Goal: Task Accomplishment & Management: Complete application form

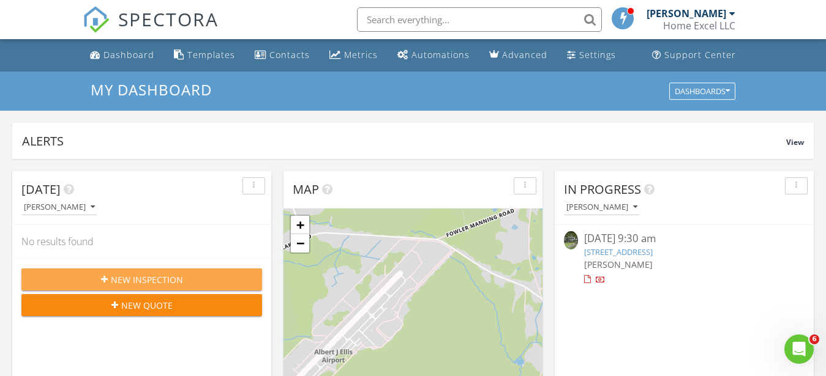
click at [195, 278] on div "New Inspection" at bounding box center [141, 280] width 221 height 13
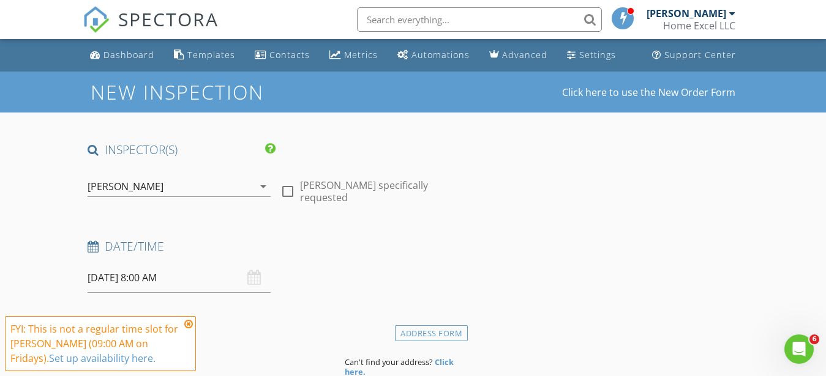
click at [154, 277] on input "08/29/2025 8:00 AM" at bounding box center [179, 278] width 183 height 30
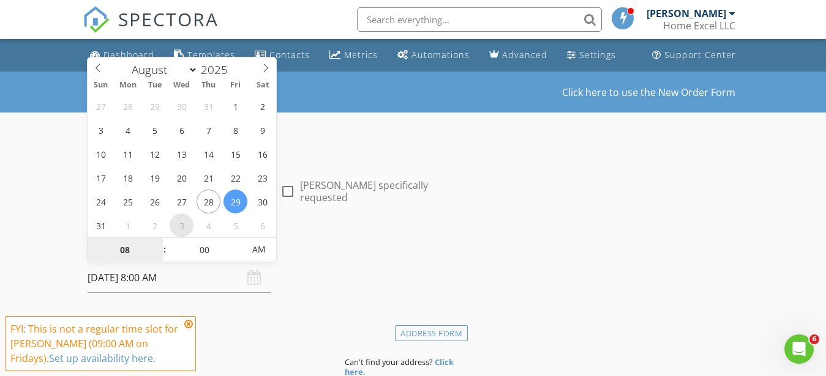
type input "09/03/2025 8:00 AM"
select select "8"
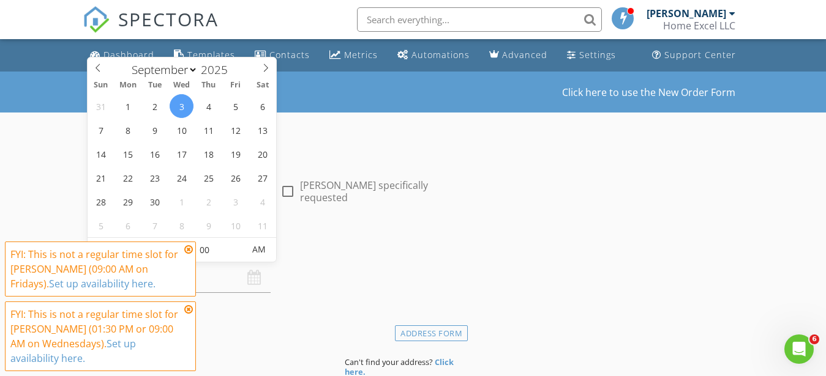
click at [188, 250] on icon at bounding box center [188, 250] width 9 height 10
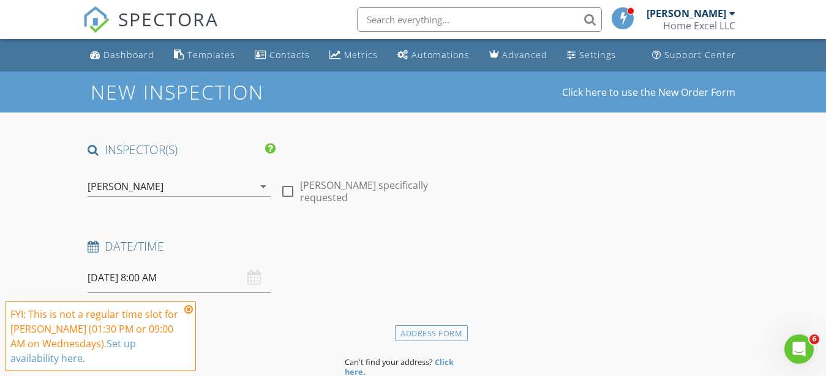
click at [167, 277] on input "09/03/2025 8:00 AM" at bounding box center [179, 278] width 183 height 30
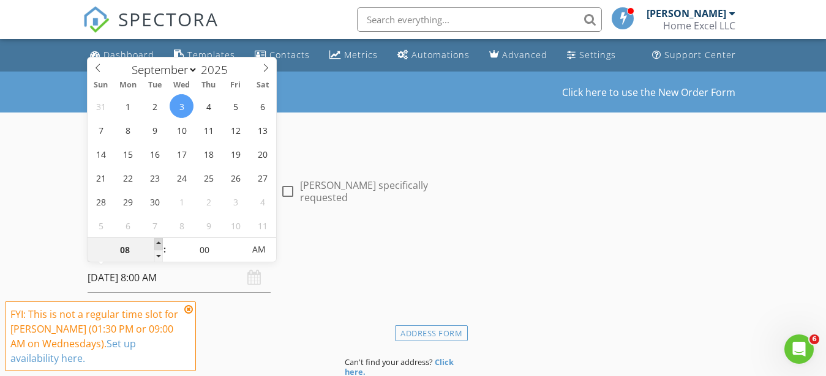
type input "09/03/2025 9:00 AM"
type input "09"
click at [158, 243] on span at bounding box center [158, 244] width 9 height 12
type input "09/03/2025 9:05 AM"
type input "05"
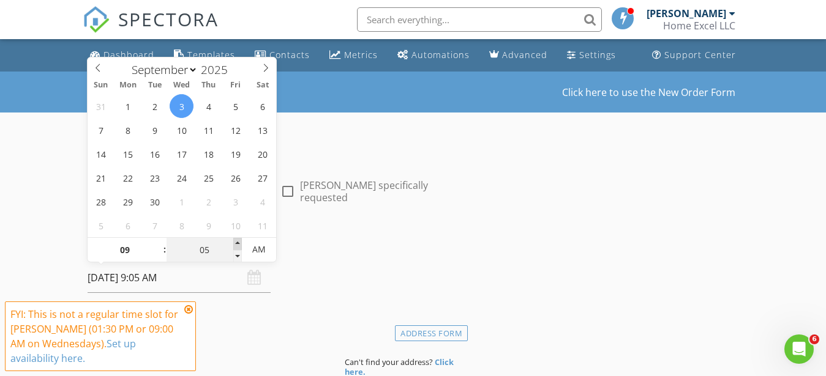
click at [237, 243] on span at bounding box center [237, 244] width 9 height 12
type input "09/03/2025 9:10 AM"
type input "10"
click at [237, 243] on span at bounding box center [237, 244] width 9 height 12
type input "09/03/2025 9:15 AM"
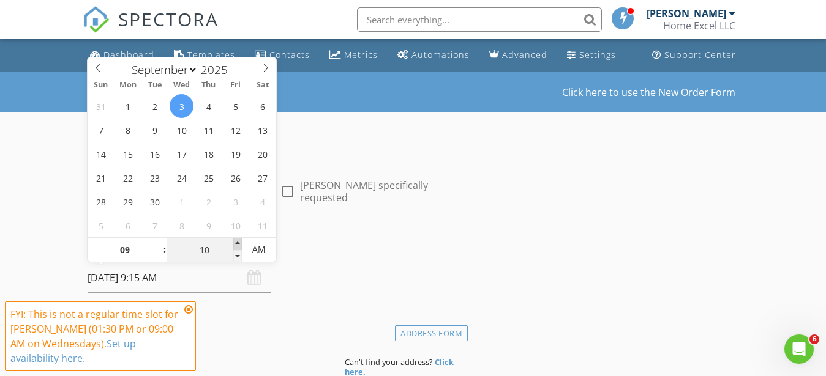
type input "15"
click at [237, 243] on span at bounding box center [237, 244] width 9 height 12
type input "09/03/2025 9:20 AM"
type input "20"
click at [237, 243] on span at bounding box center [237, 244] width 9 height 12
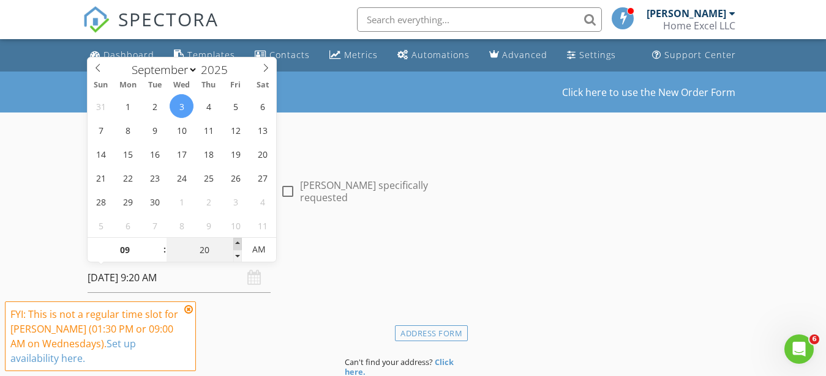
type input "09/03/2025 9:25 AM"
type input "25"
click at [237, 243] on span at bounding box center [237, 244] width 9 height 12
type input "09/03/2025 9:30 AM"
type input "30"
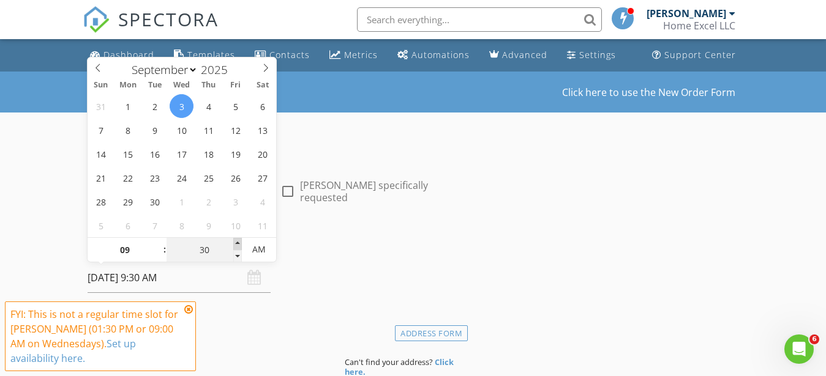
click at [237, 243] on span at bounding box center [237, 244] width 9 height 12
click at [332, 256] on div "Date/Time" at bounding box center [276, 251] width 386 height 24
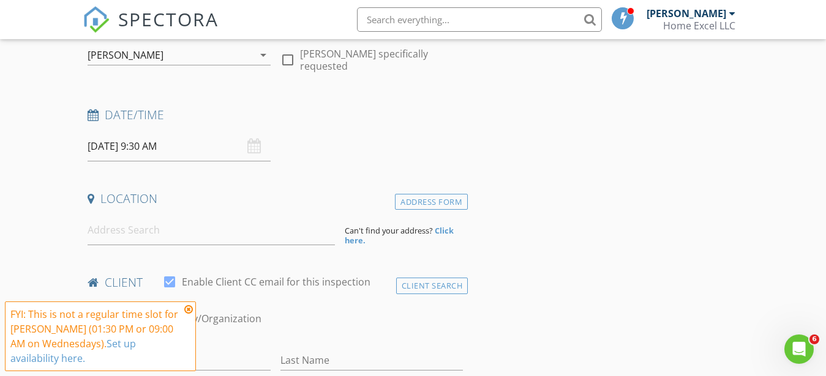
scroll to position [187, 0]
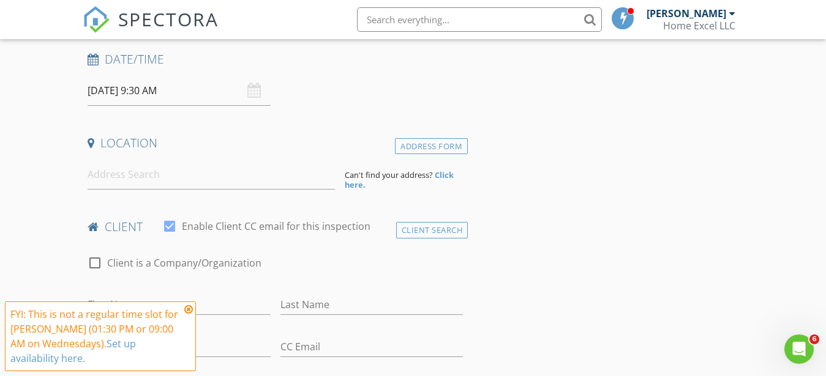
click at [256, 92] on div "09/03/2025 9:30 AM" at bounding box center [179, 91] width 183 height 30
click at [250, 94] on div "09/03/2025 9:30 AM" at bounding box center [179, 91] width 183 height 30
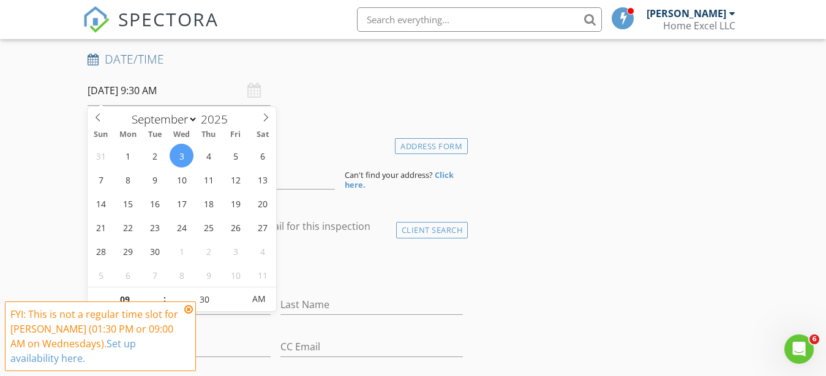
click at [172, 94] on input "09/03/2025 9:30 AM" at bounding box center [179, 91] width 183 height 30
type input "09/03/2025 9:25 AM"
type input "25"
click at [237, 305] on span at bounding box center [237, 306] width 9 height 12
type input "09/03/2025 9:20 AM"
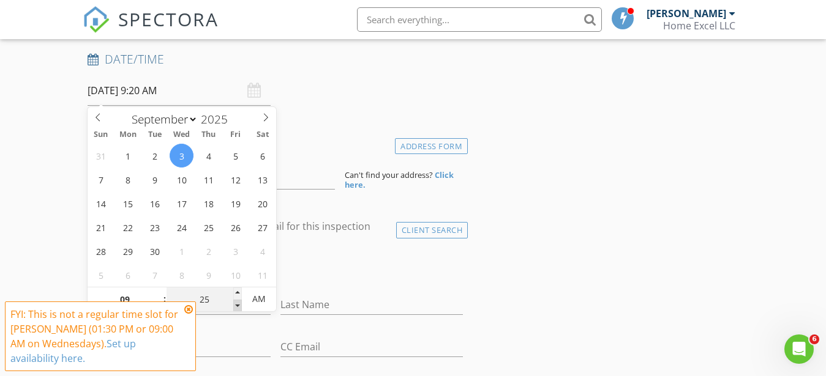
type input "20"
click at [237, 305] on span at bounding box center [237, 306] width 9 height 12
type input "09/03/2025 9:15 AM"
type input "15"
click at [237, 305] on span at bounding box center [237, 306] width 9 height 12
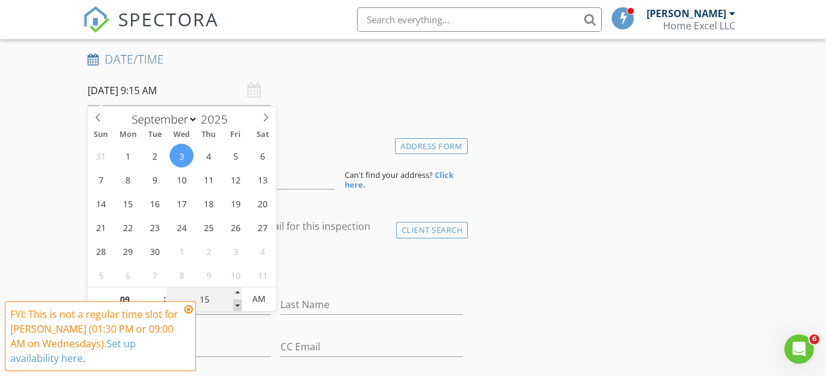
type input "09/03/2025 9:10 AM"
type input "10"
click at [237, 305] on span at bounding box center [237, 306] width 9 height 12
type input "09/03/2025 9:05 AM"
type input "05"
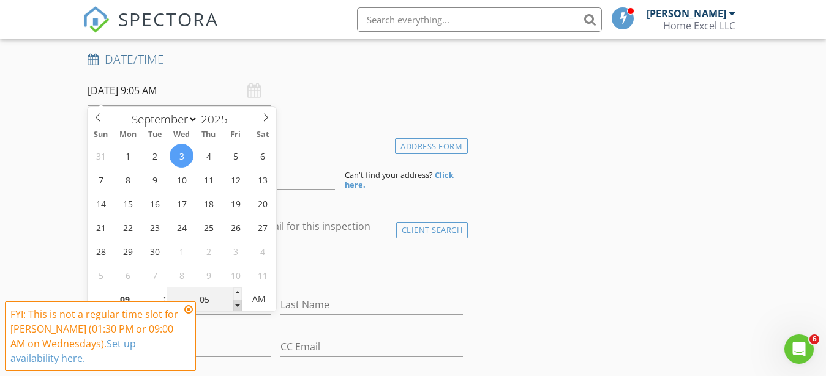
click at [237, 305] on span at bounding box center [237, 306] width 9 height 12
type input "09/03/2025 9:00 AM"
type input "00"
click at [237, 305] on span at bounding box center [237, 306] width 9 height 12
click at [335, 104] on div "Date/Time 09/03/2025 9:00 AM" at bounding box center [276, 78] width 386 height 54
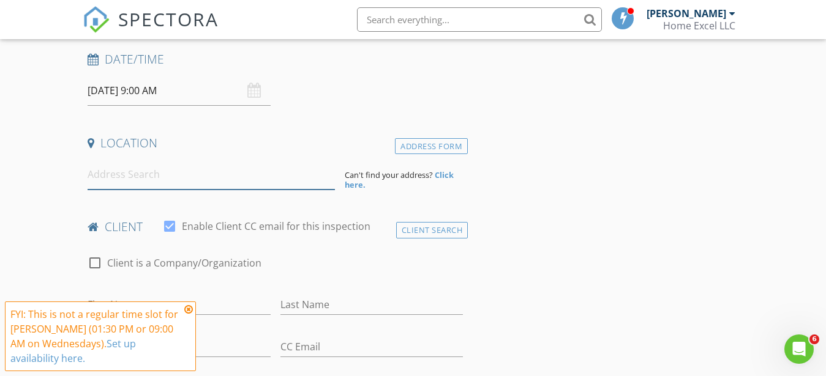
click at [176, 184] on input at bounding box center [211, 175] width 247 height 30
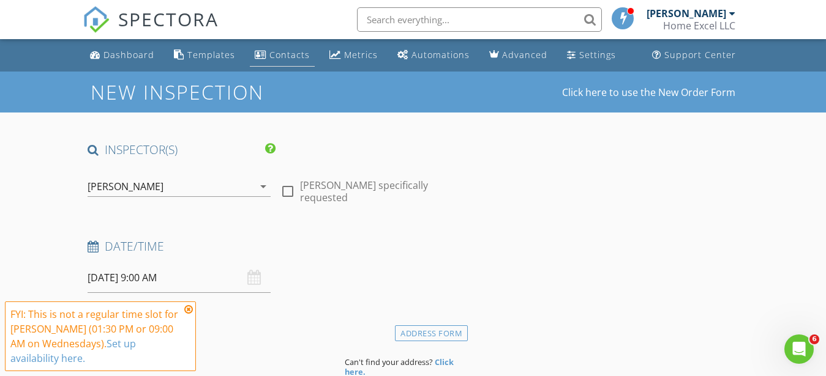
click at [263, 54] on div "Contacts" at bounding box center [261, 55] width 12 height 10
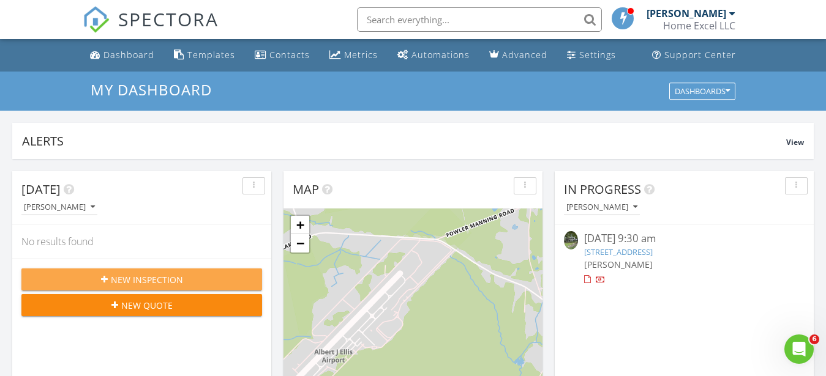
click at [165, 279] on span "New Inspection" at bounding box center [147, 280] width 72 height 13
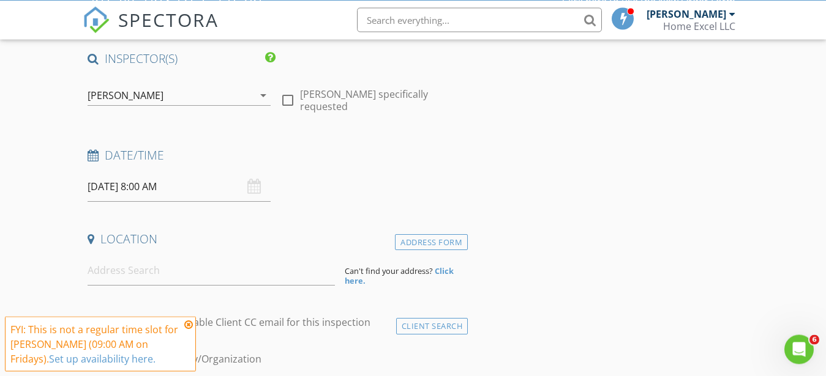
scroll to position [125, 0]
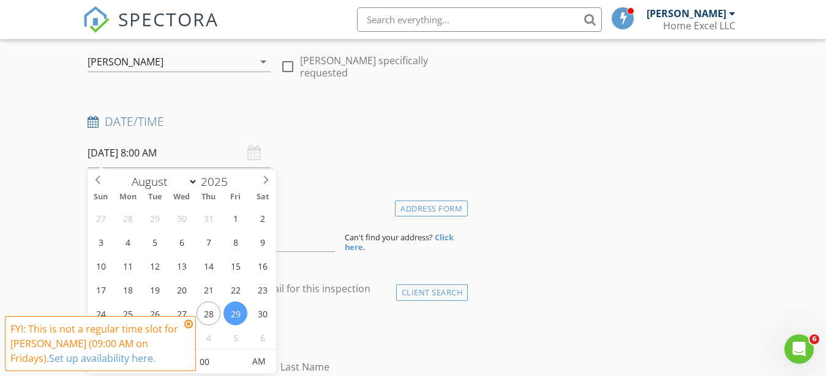
click at [155, 152] on input "08/29/2025 8:00 AM" at bounding box center [179, 153] width 183 height 30
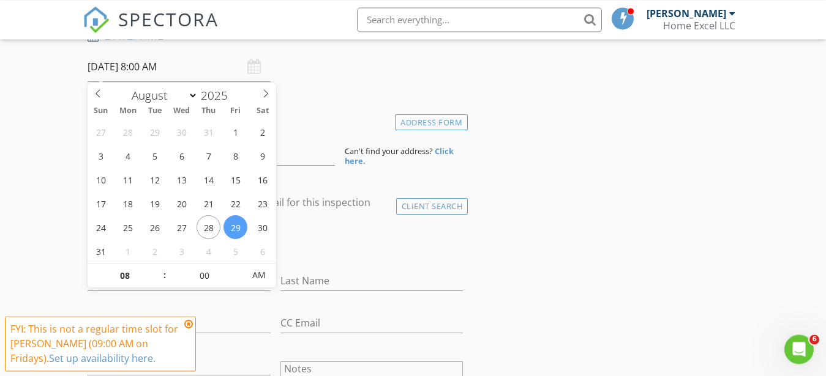
scroll to position [250, 0]
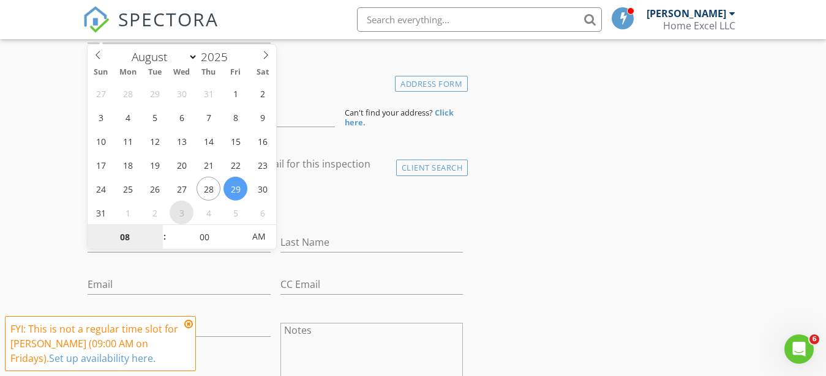
select select "8"
type input "09/03/2025 8:00 AM"
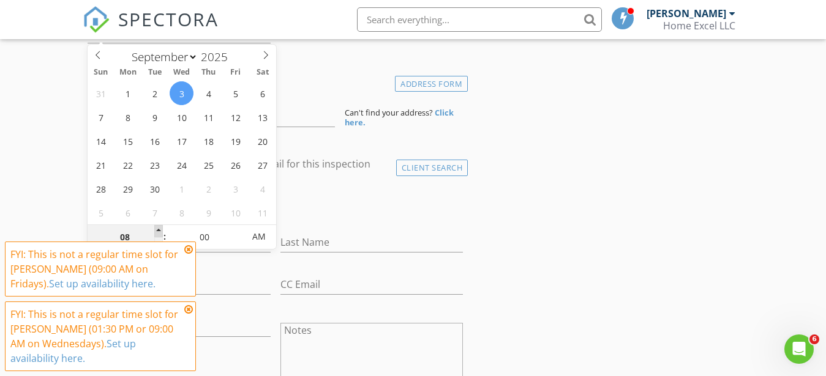
type input "09"
type input "09/03/2025 9:00 AM"
click at [160, 231] on span at bounding box center [158, 231] width 9 height 12
click at [334, 204] on div "check_box_outline_blank Client is a Company/Organization" at bounding box center [276, 207] width 376 height 32
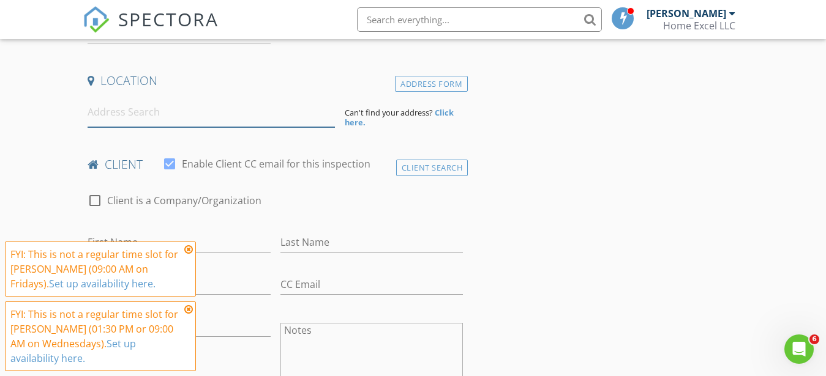
click at [228, 124] on input at bounding box center [211, 112] width 247 height 30
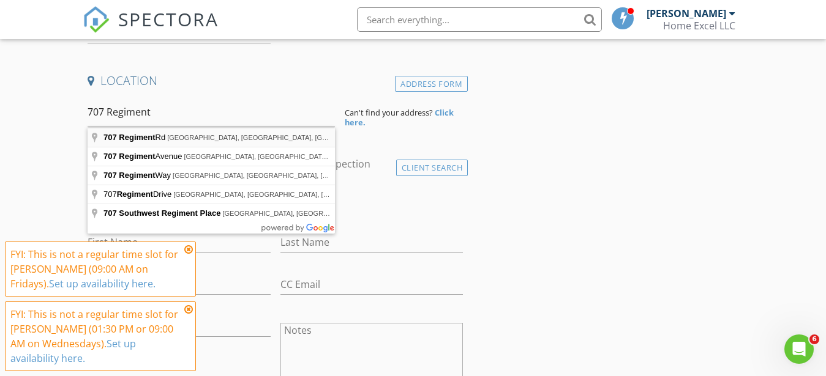
type input "707 Regiment Rd, Jacksonville, NC, USA"
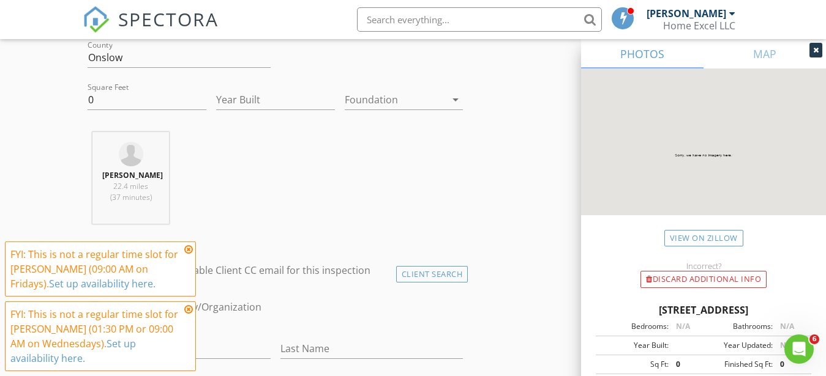
scroll to position [437, 0]
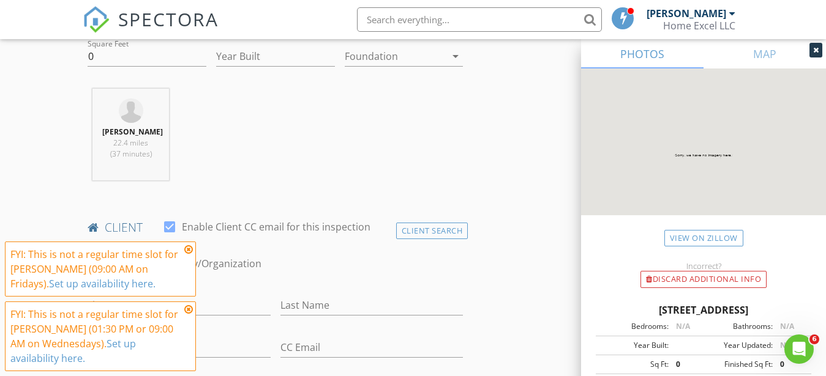
click at [384, 61] on div at bounding box center [396, 57] width 102 height 20
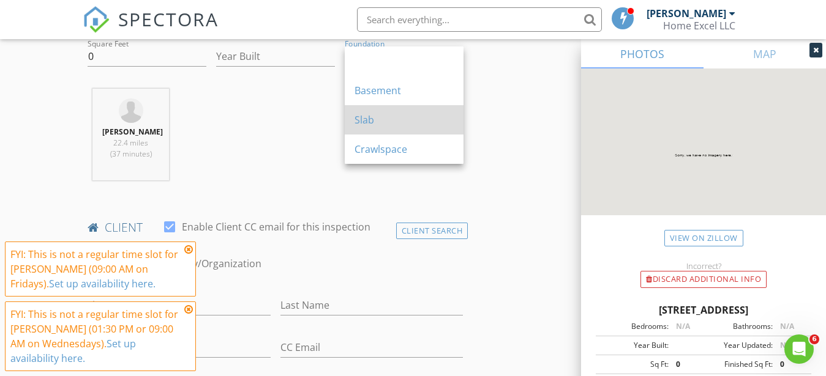
click at [374, 114] on div "Slab" at bounding box center [403, 120] width 99 height 15
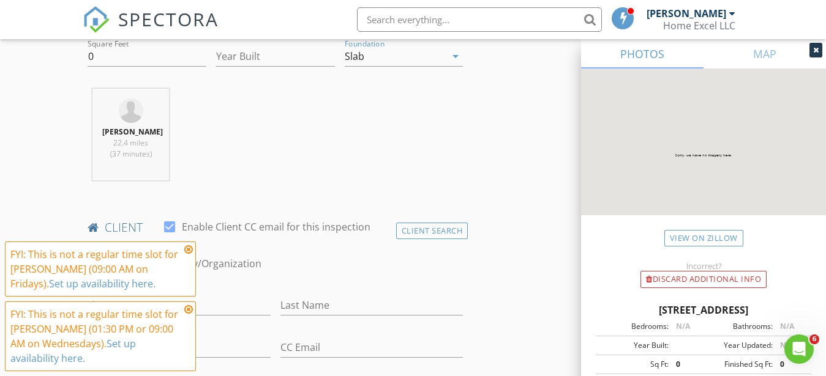
scroll to position [375, 0]
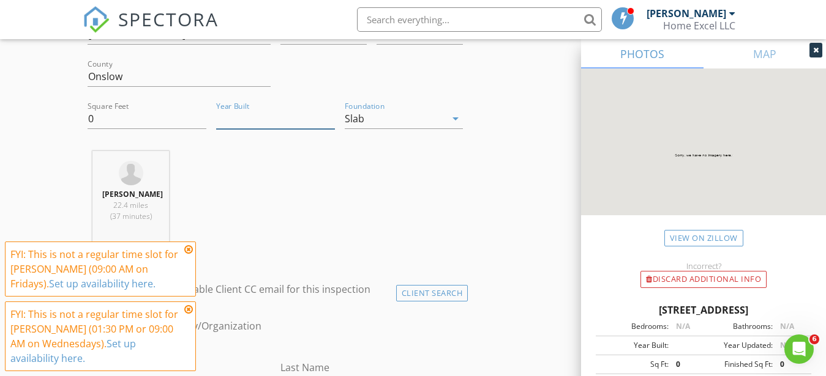
click at [247, 124] on input "Year Built" at bounding box center [275, 119] width 119 height 20
type input "2025"
drag, startPoint x: 107, startPoint y: 118, endPoint x: 75, endPoint y: 118, distance: 31.8
click at [88, 118] on input "0" at bounding box center [147, 119] width 119 height 20
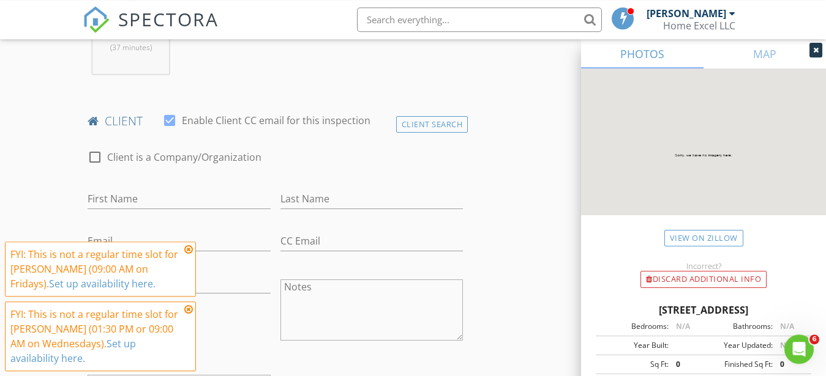
scroll to position [624, 0]
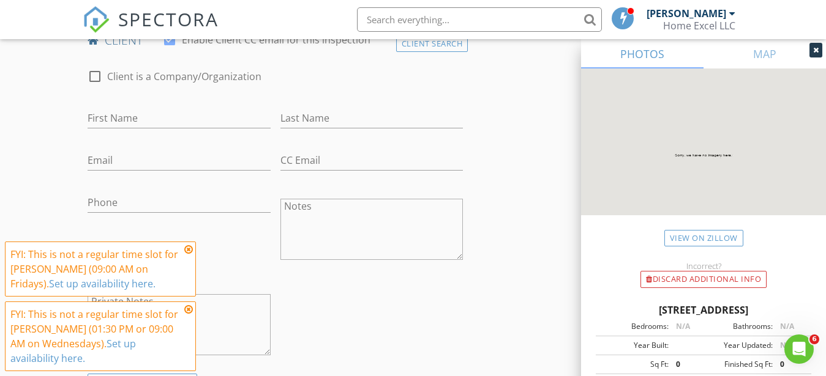
type input "1727"
click at [182, 127] on input "First Name" at bounding box center [179, 118] width 183 height 20
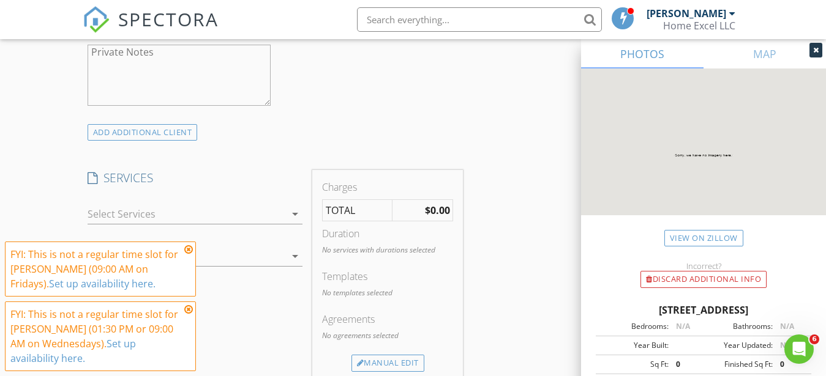
scroll to position [999, 0]
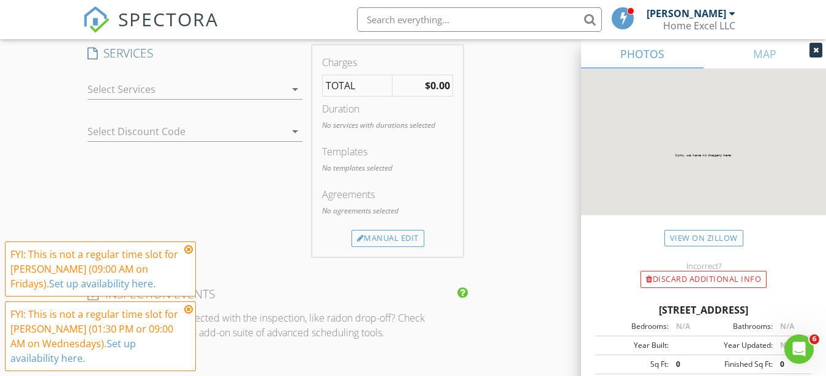
click at [291, 97] on icon "arrow_drop_down" at bounding box center [295, 89] width 15 height 15
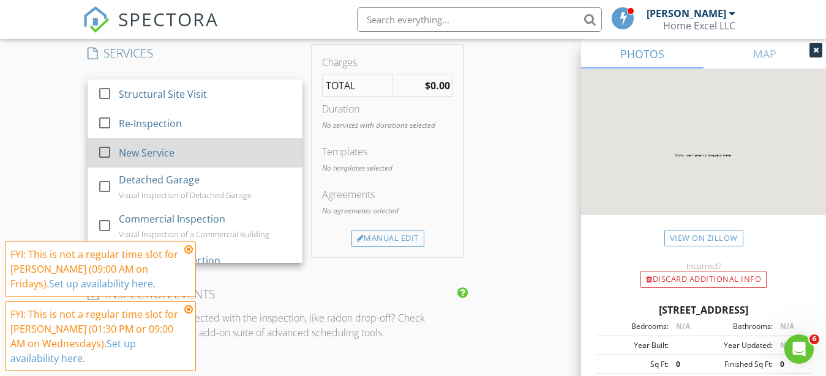
scroll to position [12, 0]
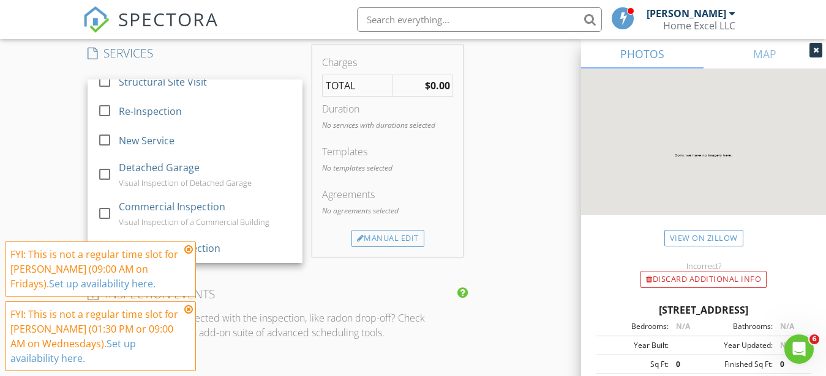
click at [190, 250] on icon at bounding box center [188, 250] width 9 height 10
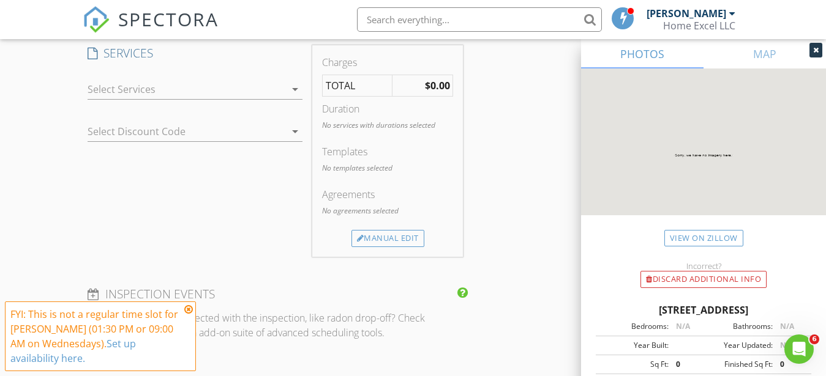
click at [198, 99] on div at bounding box center [187, 90] width 198 height 20
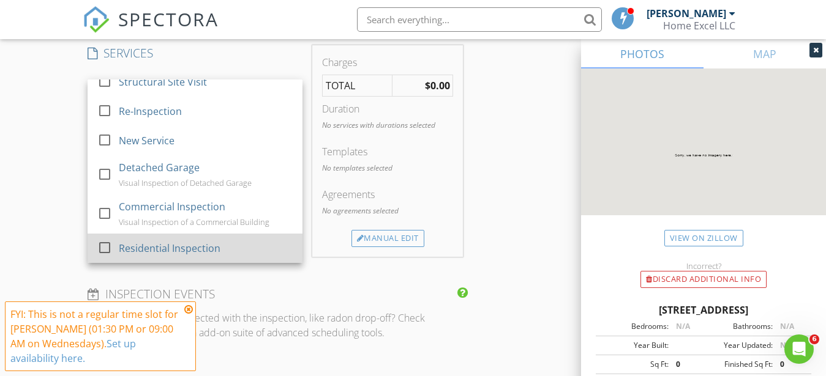
click at [103, 258] on div at bounding box center [104, 247] width 21 height 21
checkbox input "true"
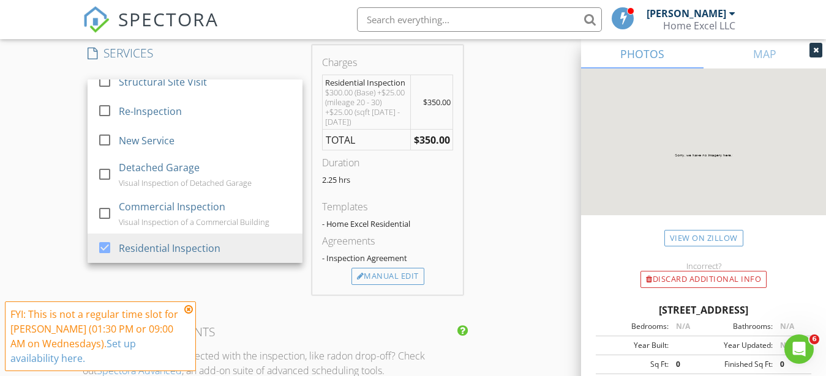
click at [215, 288] on div "SERVICES check_box_outline_blank Structural Site Visit check_box_outline_blank …" at bounding box center [195, 170] width 225 height 250
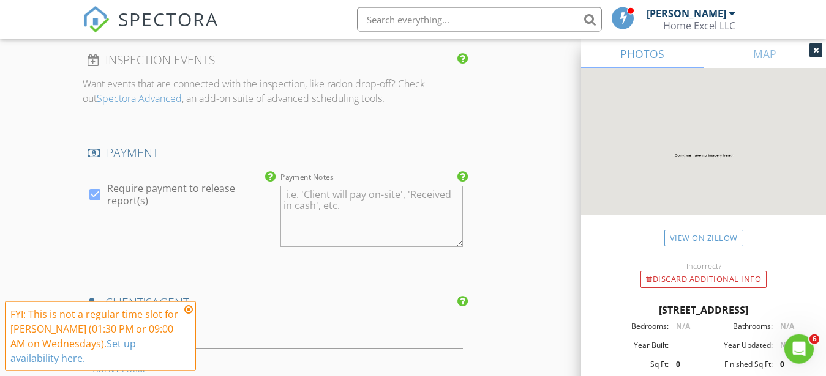
scroll to position [1311, 0]
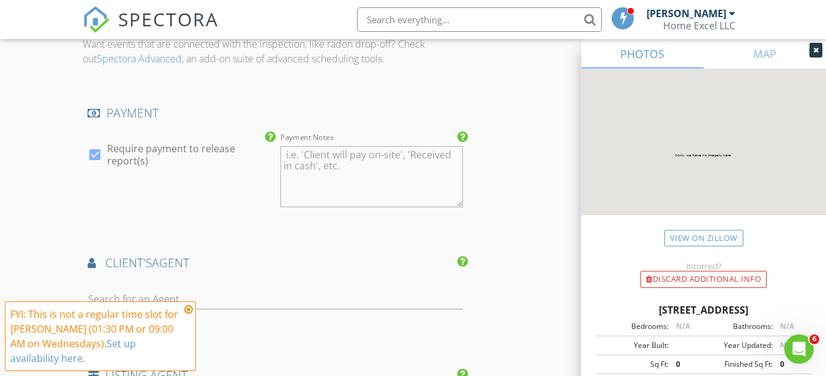
click at [91, 165] on div at bounding box center [94, 154] width 21 height 21
checkbox input "false"
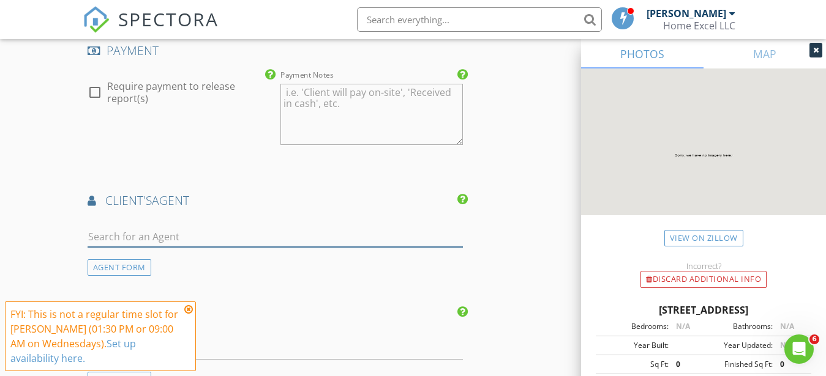
click at [183, 239] on input "text" at bounding box center [276, 237] width 376 height 20
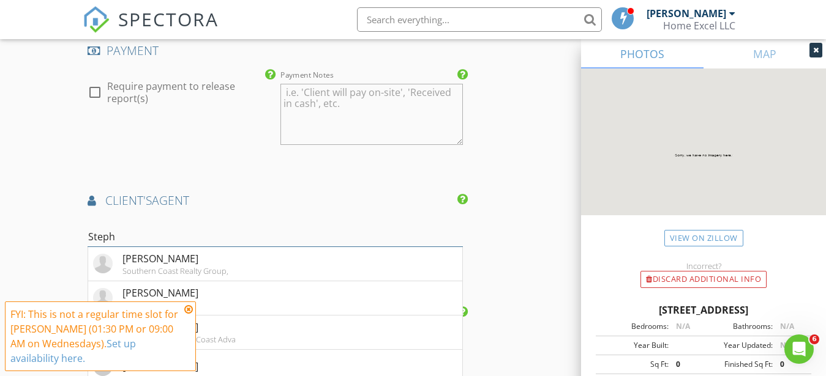
type input "Stepha"
click at [223, 280] on li "Stephanie Bartley Home Smart Connections" at bounding box center [275, 264] width 375 height 34
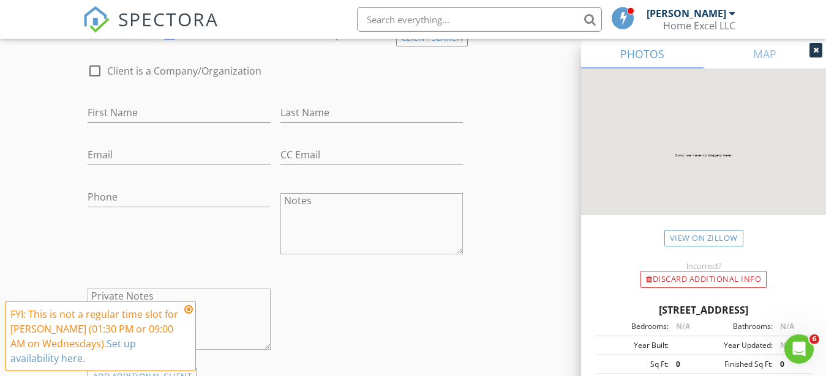
scroll to position [624, 0]
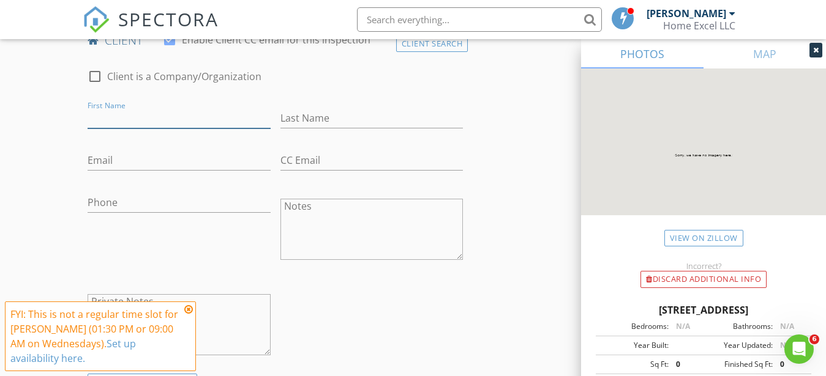
click at [119, 129] on input "First Name" at bounding box center [179, 118] width 183 height 20
type input "S"
type input "Scott"
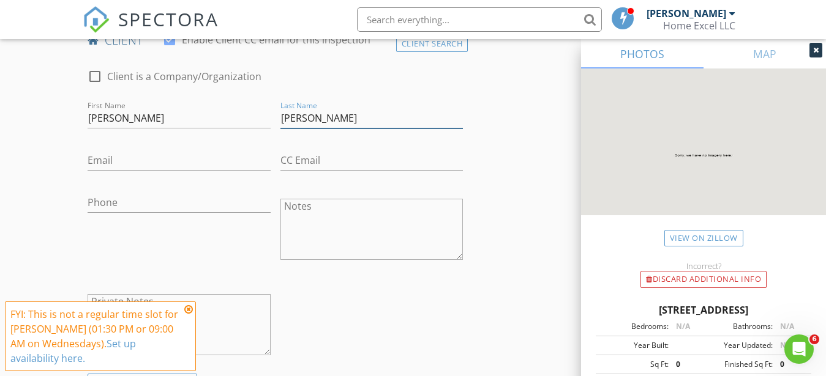
type input "Bishop"
click at [92, 168] on input "Email" at bounding box center [179, 161] width 183 height 20
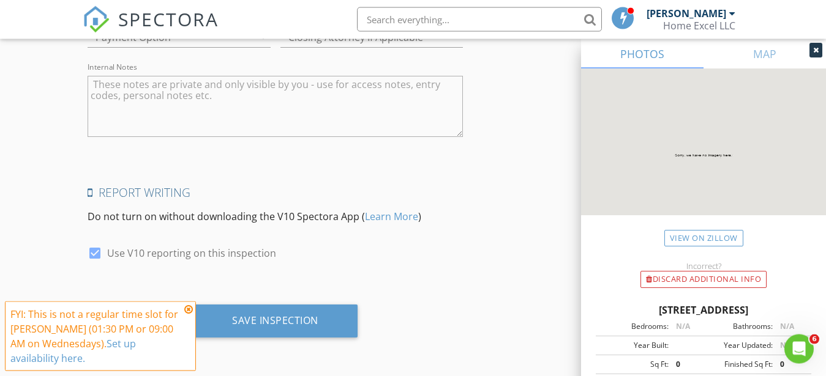
scroll to position [2171, 0]
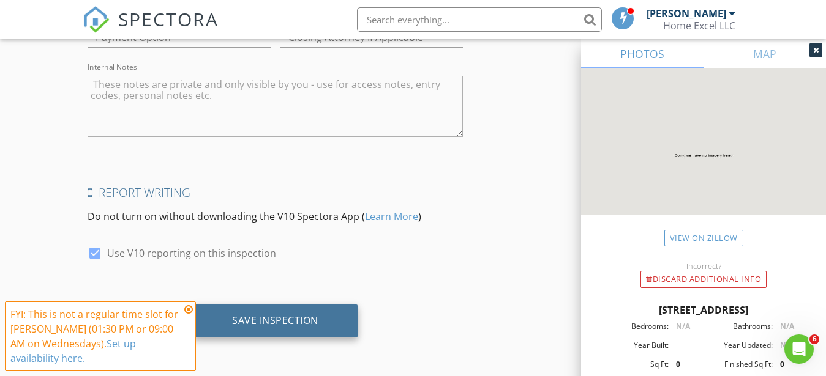
type input "scott.bishop888@gmail.com"
click at [312, 333] on div "Save Inspection" at bounding box center [275, 321] width 165 height 33
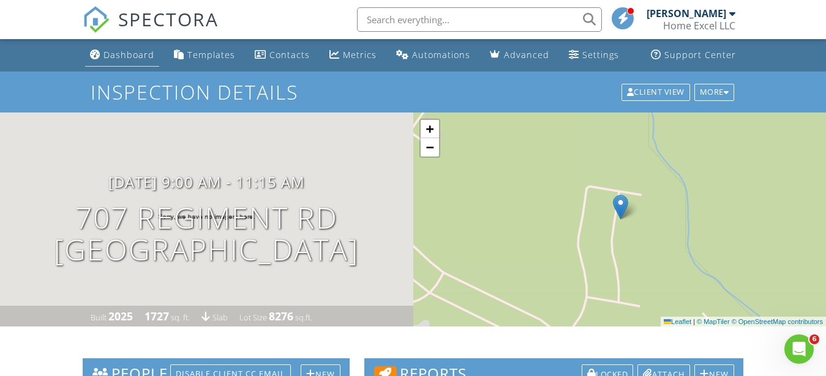
click at [106, 62] on link "Dashboard" at bounding box center [122, 55] width 74 height 23
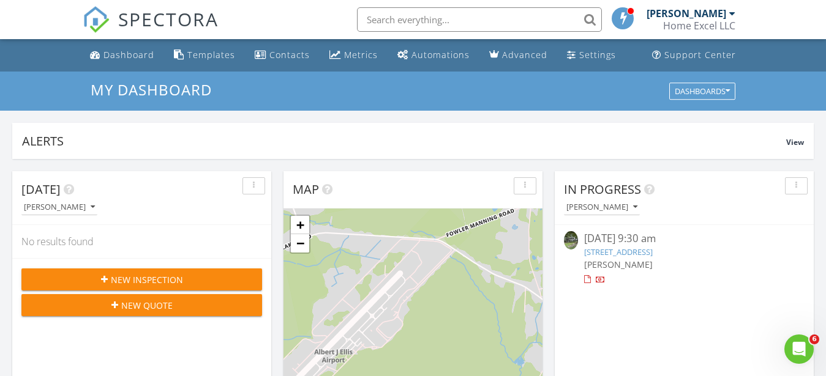
scroll to position [1125, 837]
click at [652, 252] on link "[STREET_ADDRESS]" at bounding box center [618, 252] width 69 height 11
